Goal: Check status: Check status

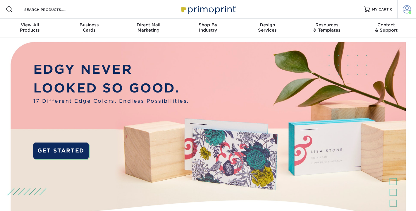
click at [408, 11] on span at bounding box center [407, 9] width 8 height 8
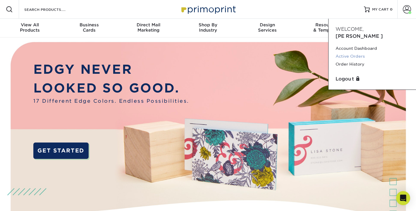
click at [357, 52] on link "Active Orders" at bounding box center [372, 56] width 73 height 8
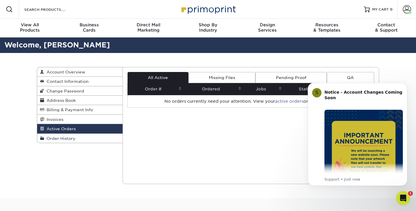
click at [66, 138] on span "Order History" at bounding box center [59, 138] width 31 height 5
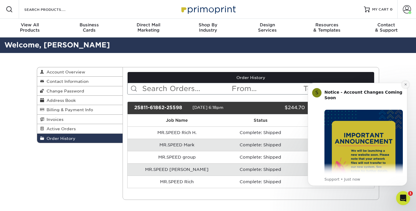
click at [406, 85] on icon "Dismiss notification" at bounding box center [406, 84] width 2 height 2
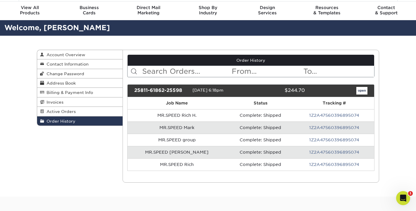
scroll to position [18, 0]
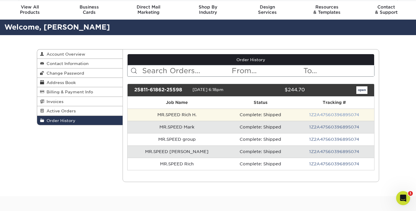
click at [335, 115] on link "1Z2A47560396895074" at bounding box center [334, 114] width 50 height 5
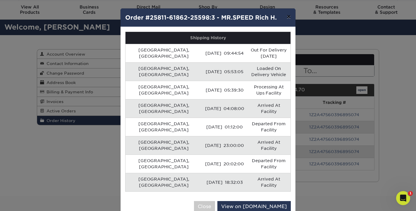
click at [290, 18] on button "×" at bounding box center [288, 16] width 13 height 16
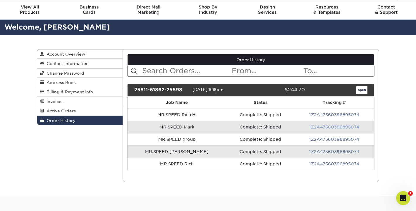
click at [331, 127] on link "1Z2A47560396895074" at bounding box center [334, 127] width 50 height 5
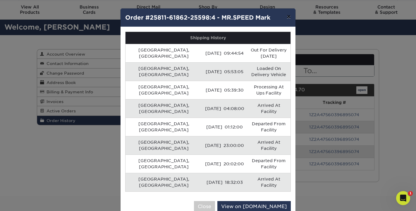
click at [290, 19] on button "×" at bounding box center [288, 16] width 13 height 16
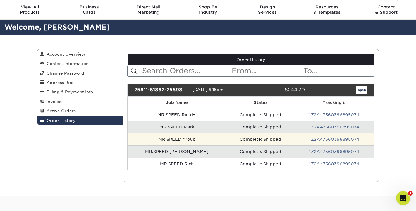
click at [334, 141] on td "1Z2A47560396895074" at bounding box center [335, 139] width 80 height 12
click at [333, 139] on link "1Z2A47560396895074" at bounding box center [334, 139] width 50 height 5
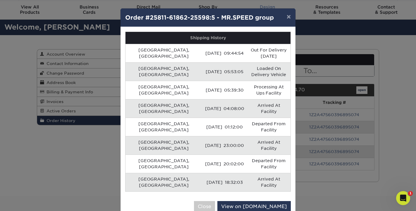
click at [289, 16] on button "×" at bounding box center [288, 16] width 13 height 16
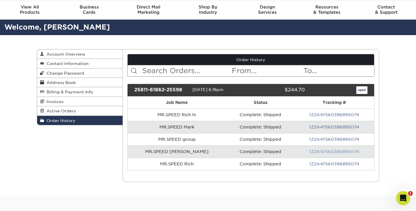
click at [334, 153] on link "1Z2A47560396895074" at bounding box center [334, 151] width 50 height 5
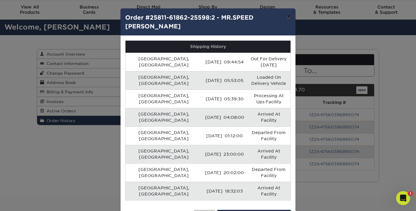
click at [289, 19] on button "×" at bounding box center [288, 16] width 13 height 16
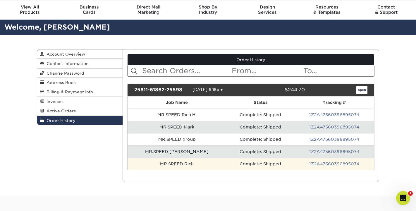
click at [338, 166] on td "1Z2A47560396895074" at bounding box center [335, 164] width 80 height 12
click at [336, 163] on link "1Z2A47560396895074" at bounding box center [334, 164] width 50 height 5
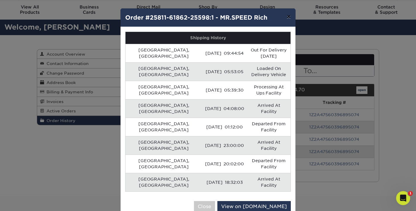
click at [288, 16] on button "×" at bounding box center [288, 16] width 13 height 16
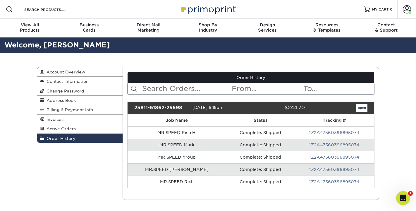
scroll to position [0, 0]
